Goal: Information Seeking & Learning: Learn about a topic

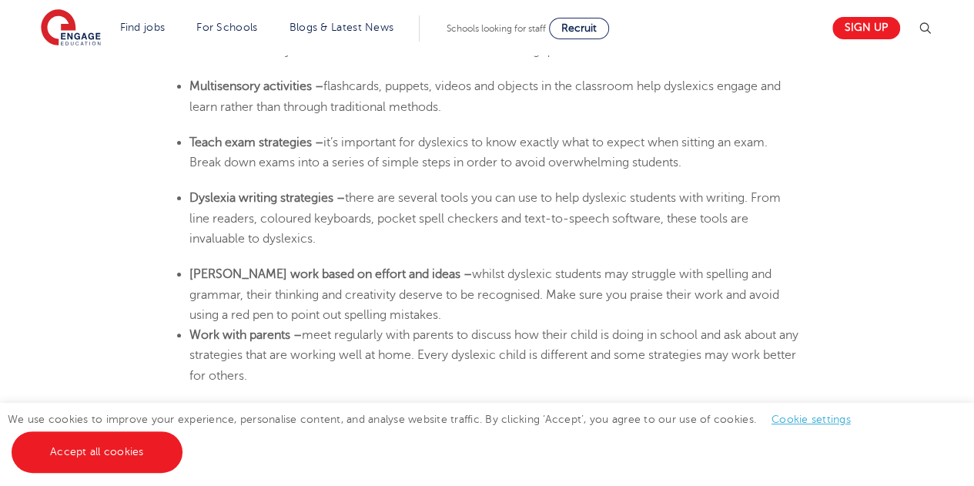
scroll to position [3011, 0]
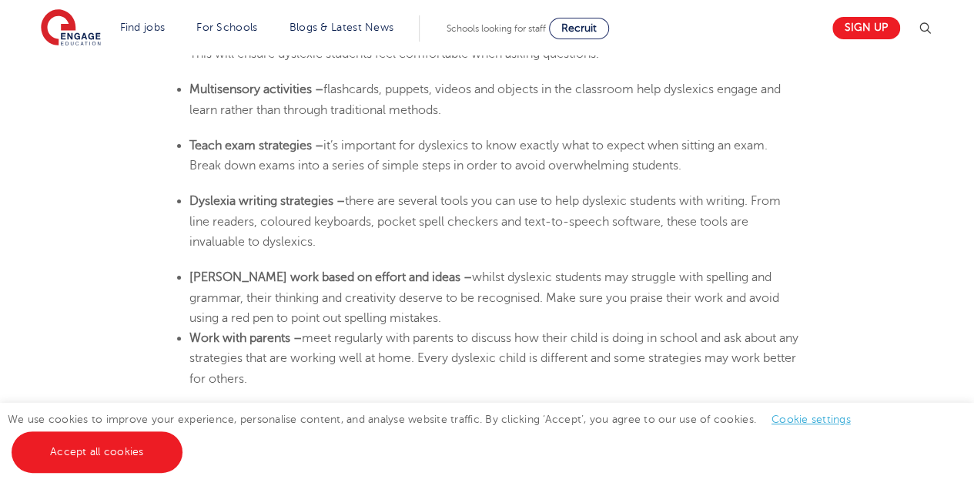
click at [529, 228] on span "there are several tools you can use to help dyslexic students with writing. Fro…" at bounding box center [484, 221] width 591 height 55
drag, startPoint x: 328, startPoint y: 89, endPoint x: 447, endPoint y: 112, distance: 121.4
click at [447, 112] on li "Multisensory activities – flashcards, puppets, videos and objects in the classr…" at bounding box center [494, 99] width 610 height 41
copy span "flashcards, puppets, videos and objects in the classroom help dyslexics engage …"
